Goal: Task Accomplishment & Management: Manage account settings

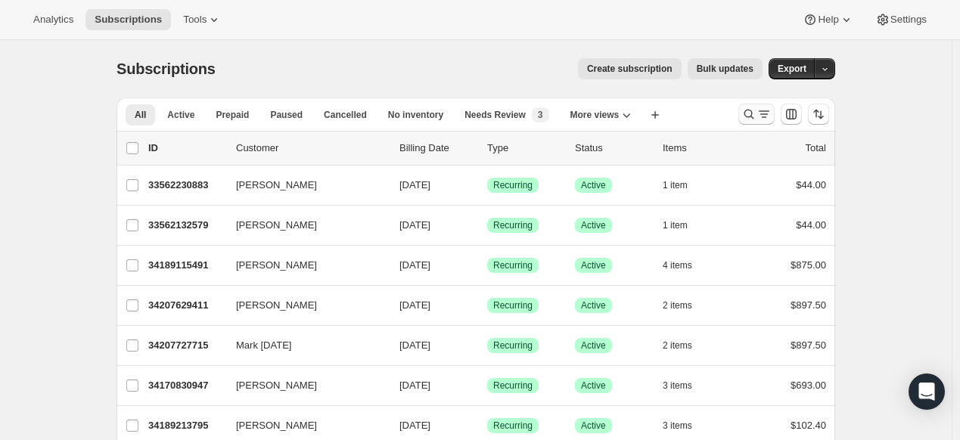
click at [752, 116] on icon "Search and filter results" at bounding box center [748, 114] width 15 height 15
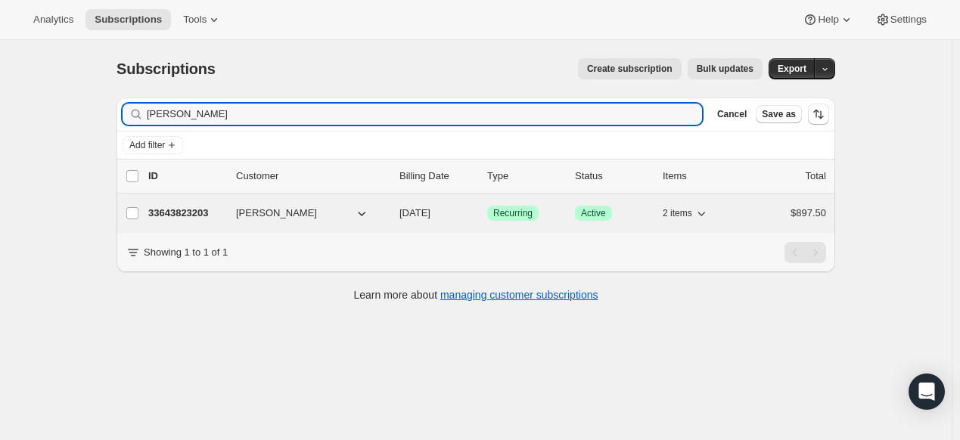
type input "Sue Sporl"
click at [197, 211] on p "33643823203" at bounding box center [186, 213] width 76 height 15
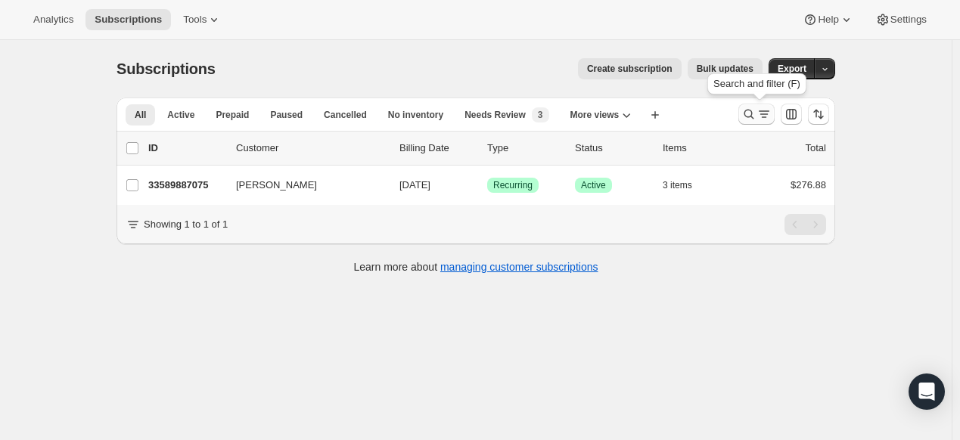
click at [755, 115] on icon "Search and filter results" at bounding box center [748, 114] width 15 height 15
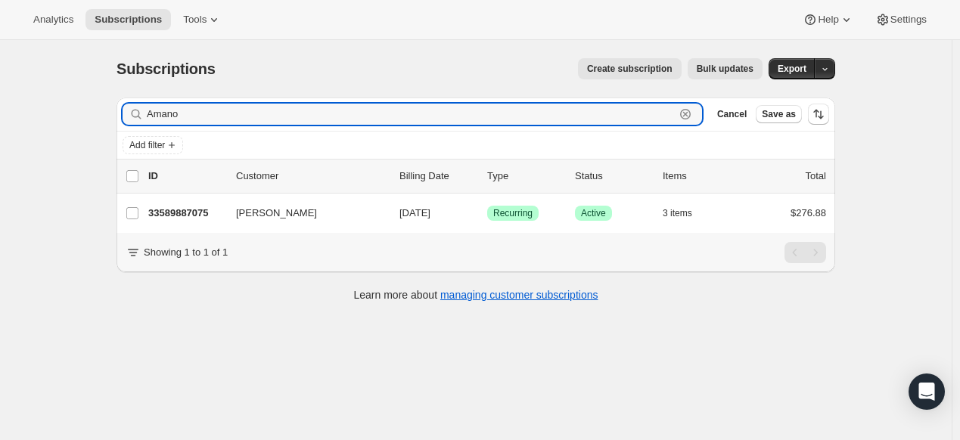
click at [685, 107] on icon "button" at bounding box center [685, 114] width 15 height 15
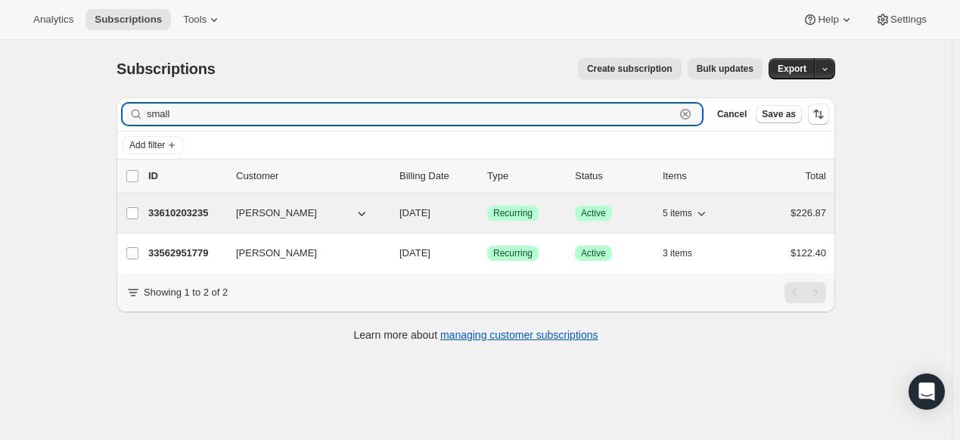
type input "small"
click at [203, 215] on p "33610203235" at bounding box center [186, 213] width 76 height 15
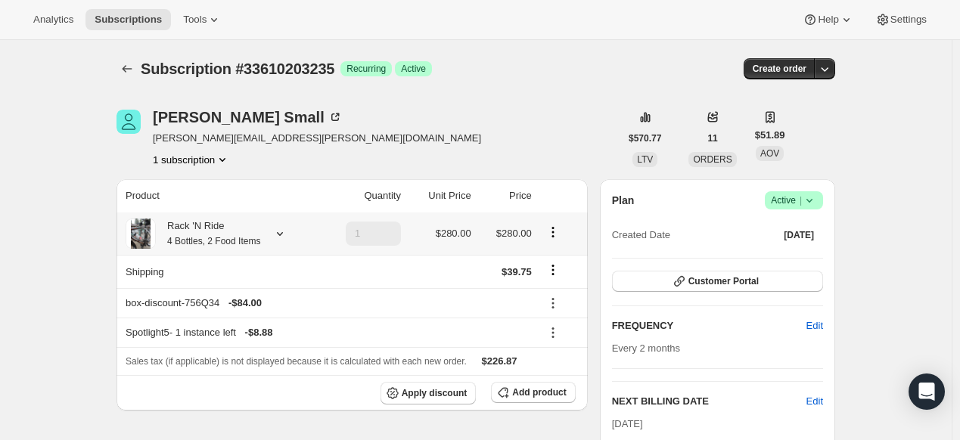
click at [287, 232] on icon at bounding box center [279, 233] width 15 height 15
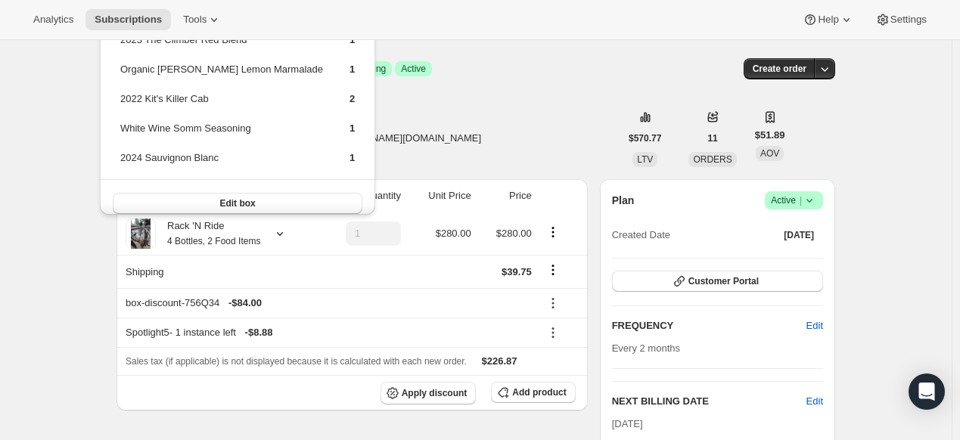
click at [398, 143] on div "[PERSON_NAME] [PERSON_NAME][EMAIL_ADDRESS][PERSON_NAME][DOMAIN_NAME] 1 subscrip…" at bounding box center [367, 138] width 503 height 57
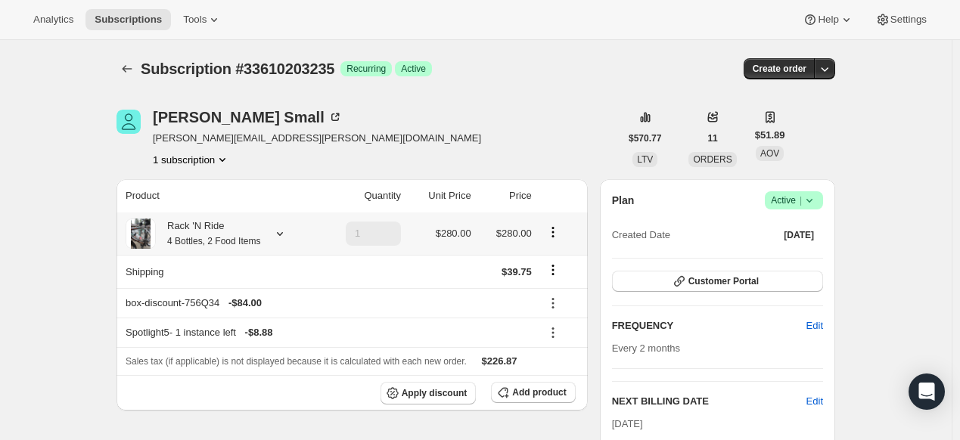
click at [287, 226] on icon at bounding box center [279, 233] width 15 height 15
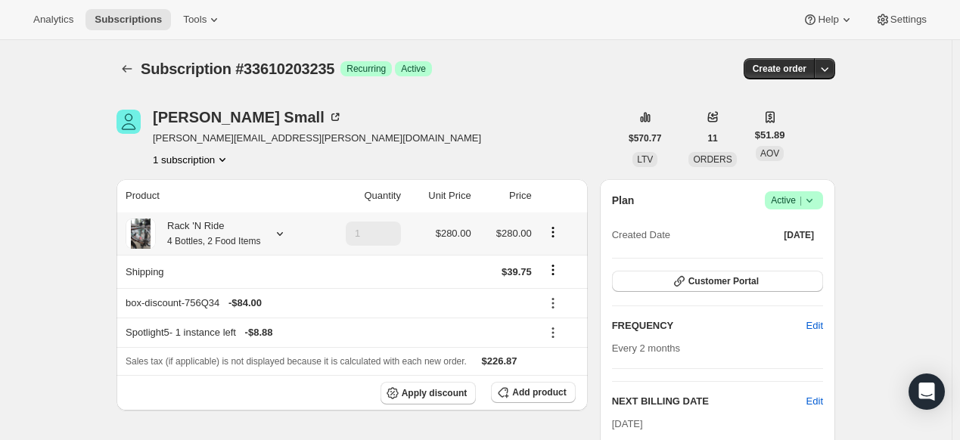
click at [283, 235] on icon at bounding box center [280, 234] width 6 height 4
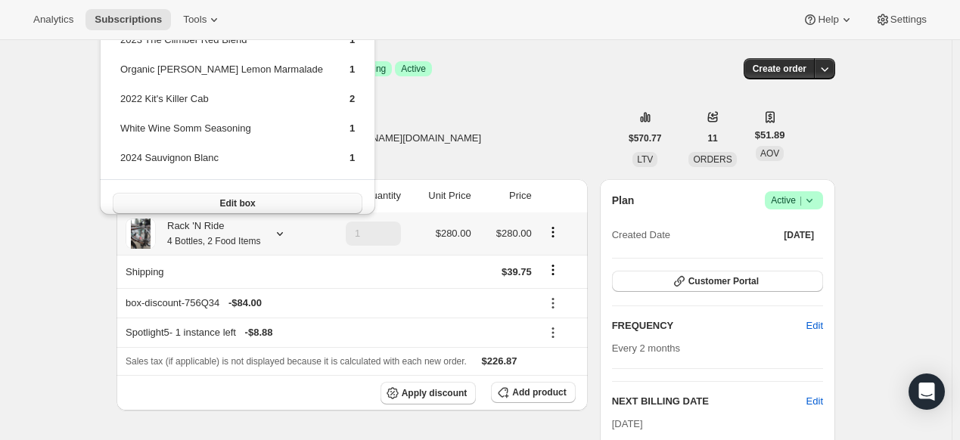
click at [266, 202] on button "Edit box" at bounding box center [238, 203] width 250 height 21
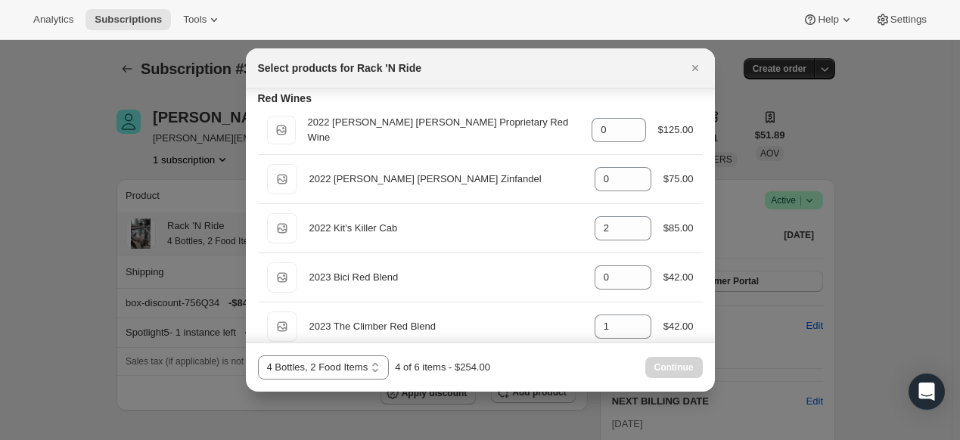
scroll to position [671, 0]
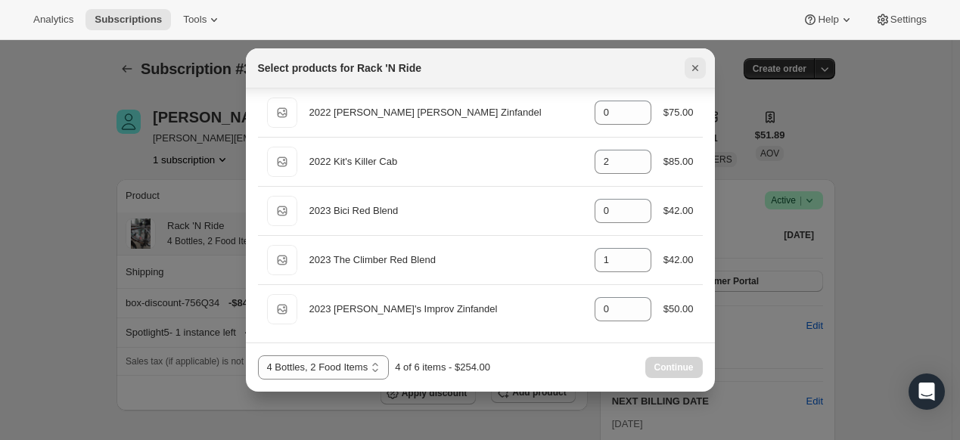
click at [702, 71] on button "Close" at bounding box center [694, 67] width 21 height 21
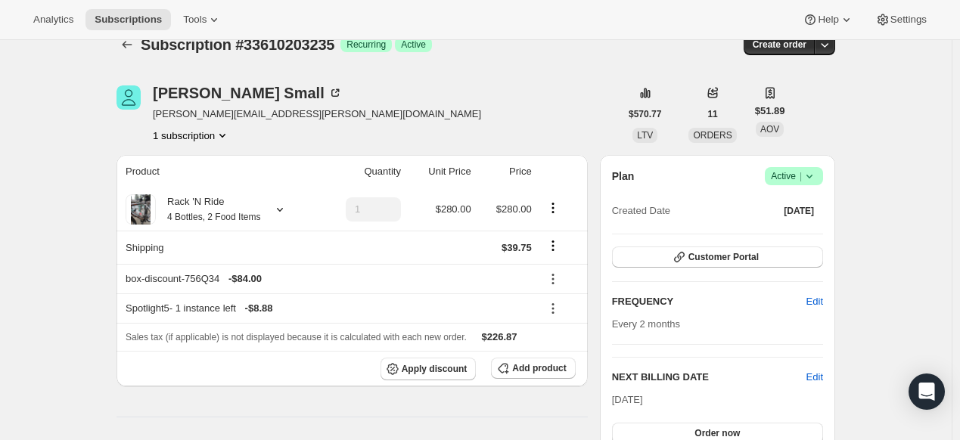
scroll to position [0, 0]
